Goal: Task Accomplishment & Management: Manage account settings

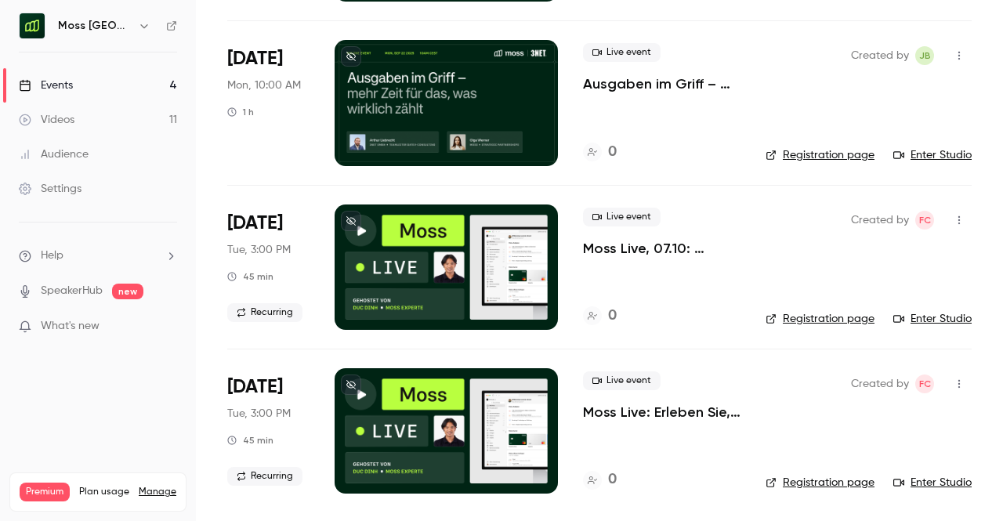
scroll to position [204, 0]
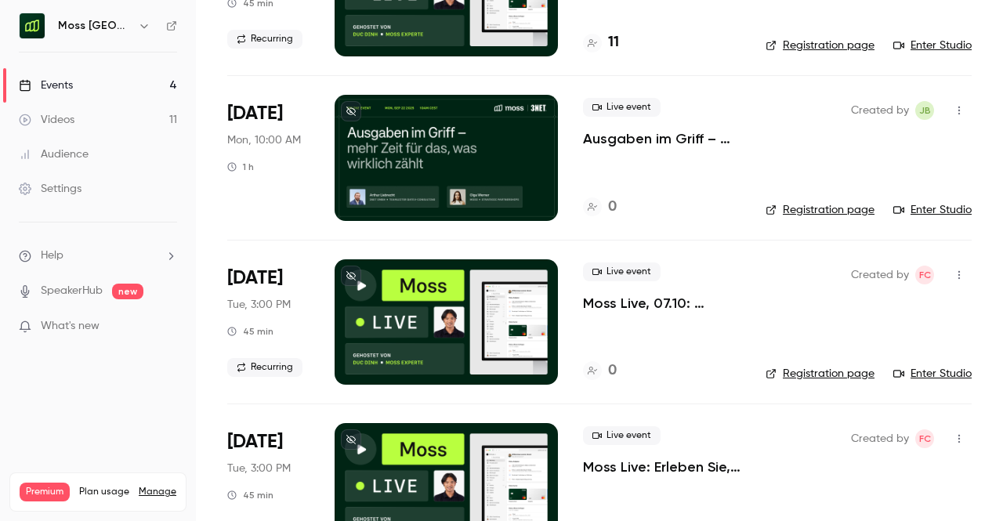
click at [639, 145] on p "Ausgaben im Griff – mehr Zeit für das, was wirklich zählt" at bounding box center [662, 138] width 158 height 19
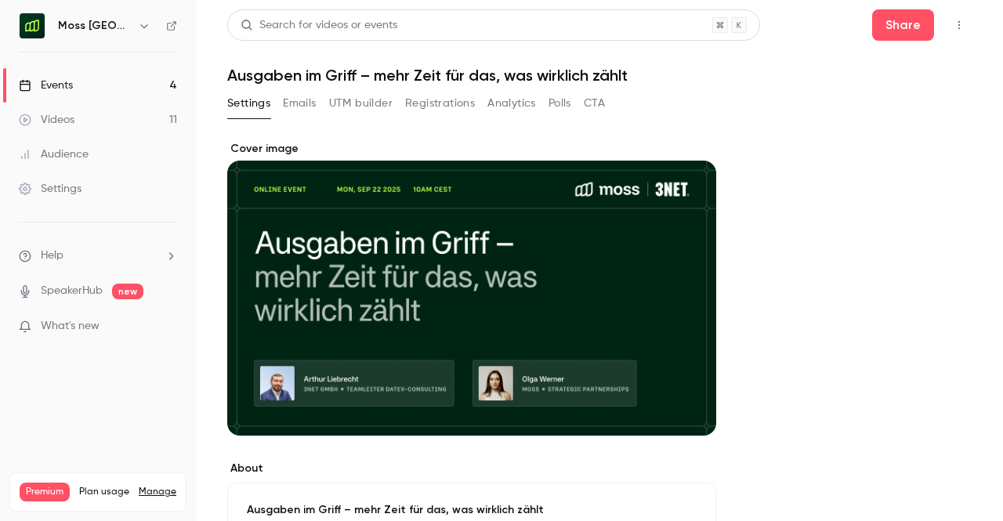
click at [340, 92] on button "UTM builder" at bounding box center [360, 103] width 63 height 25
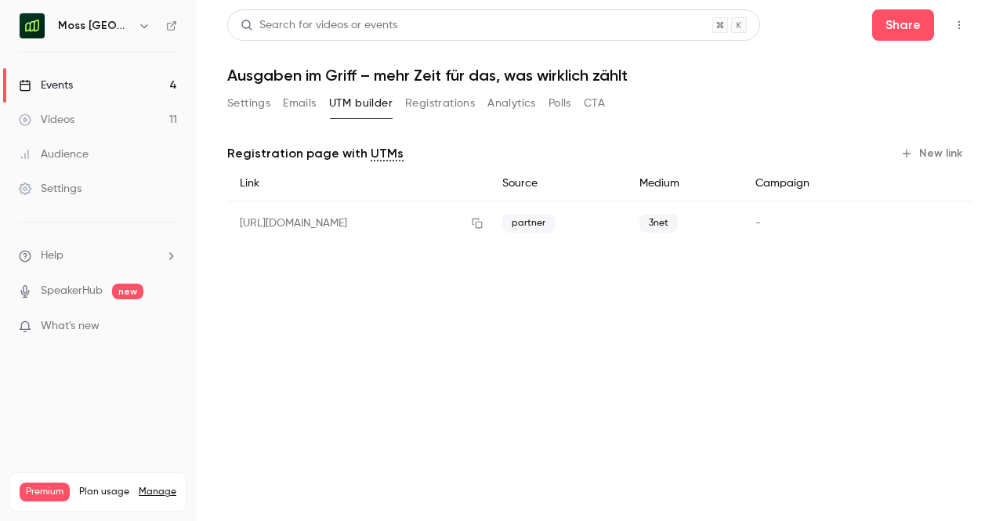
click at [437, 101] on button "Registrations" at bounding box center [440, 103] width 70 height 25
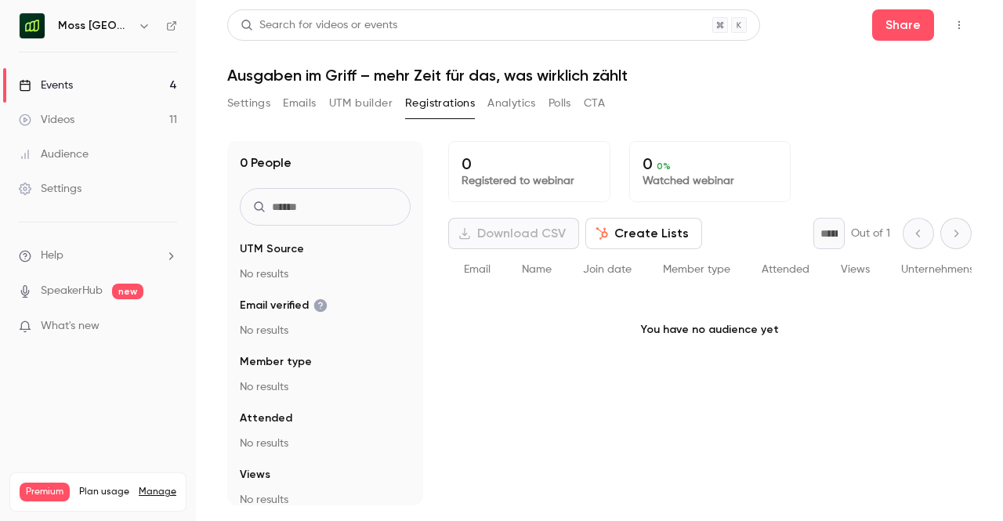
click at [487, 100] on button "Analytics" at bounding box center [511, 103] width 49 height 25
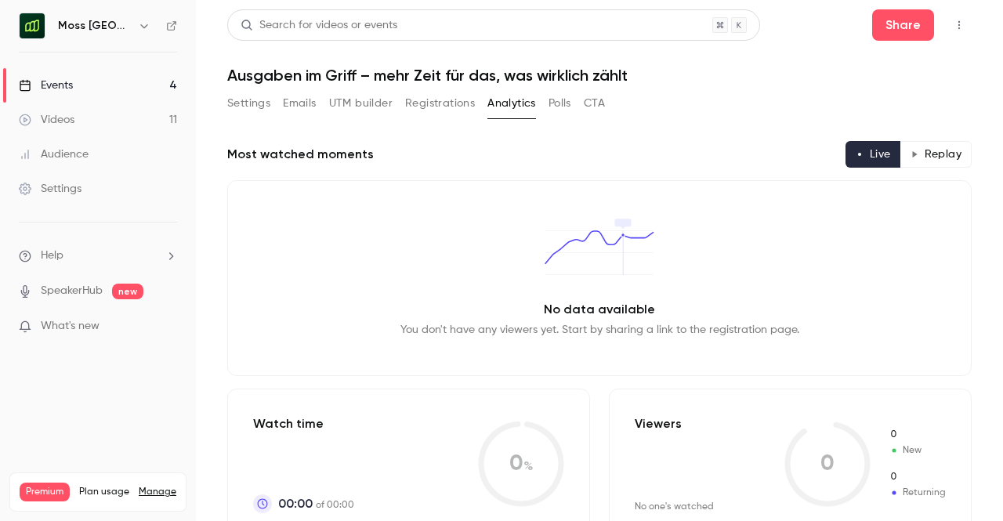
click at [553, 109] on button "Polls" at bounding box center [560, 103] width 23 height 25
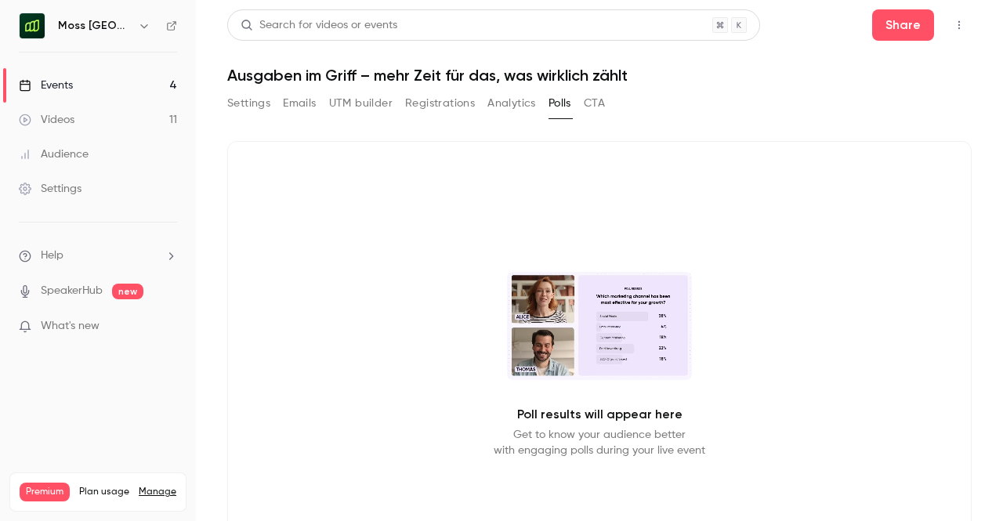
click at [604, 104] on button "CTA" at bounding box center [594, 103] width 21 height 25
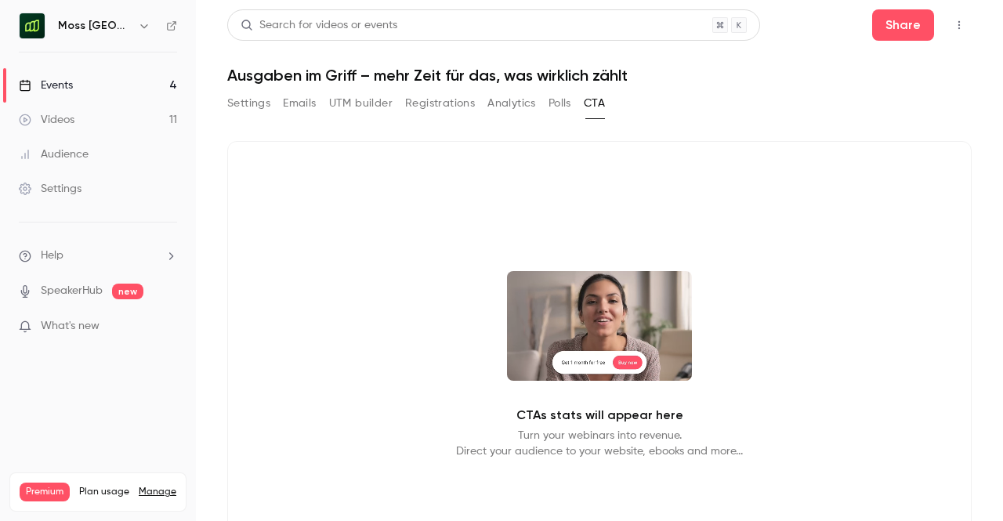
click at [316, 104] on button "Emails" at bounding box center [299, 103] width 33 height 25
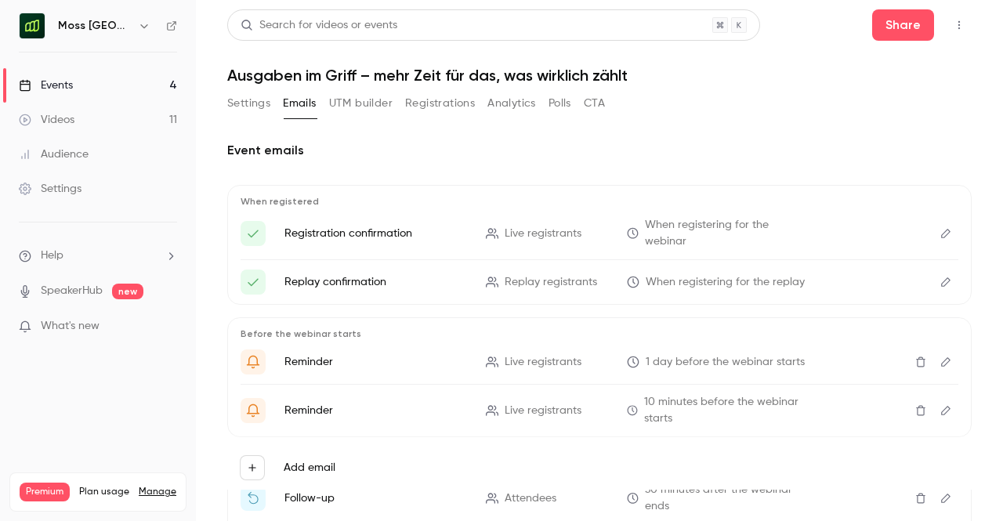
click at [238, 110] on button "Settings" at bounding box center [248, 103] width 43 height 25
